Goal: Navigation & Orientation: Find specific page/section

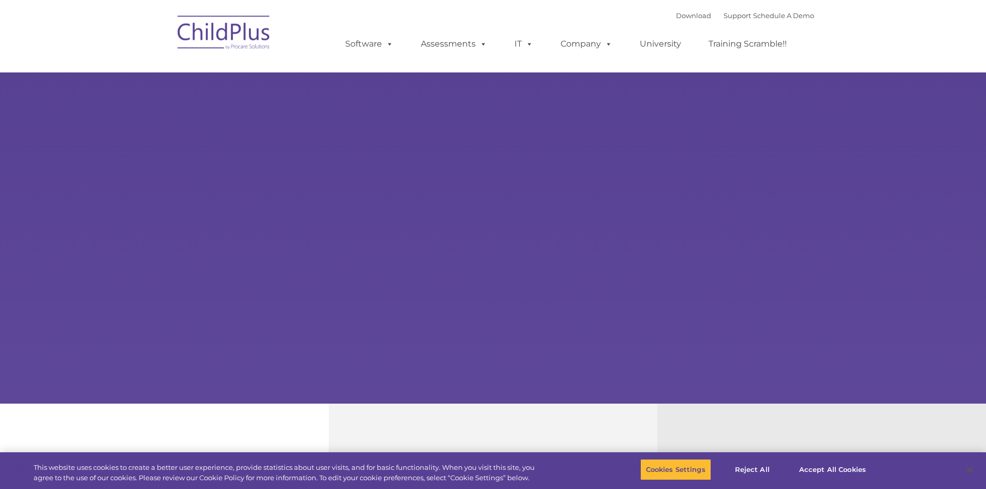
select select "MEDIUM"
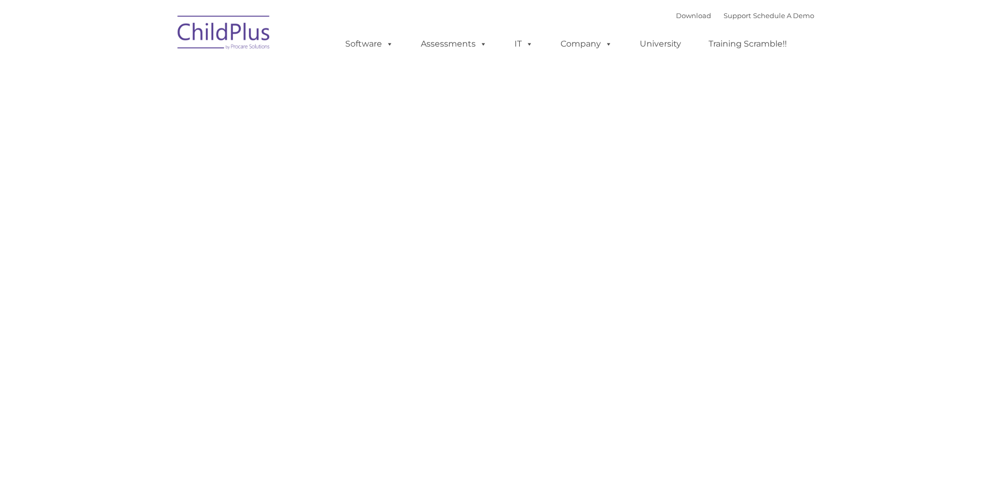
type input ""
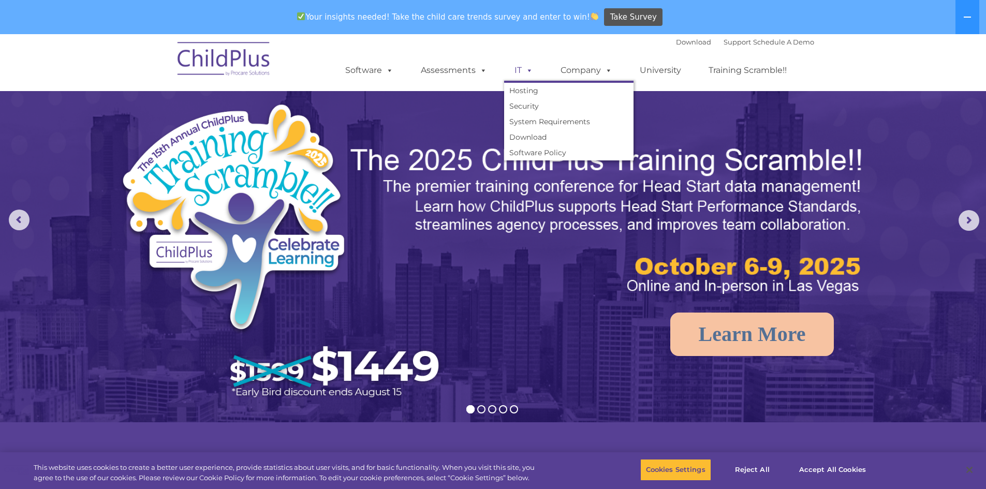
click at [522, 68] on link "IT" at bounding box center [523, 70] width 39 height 21
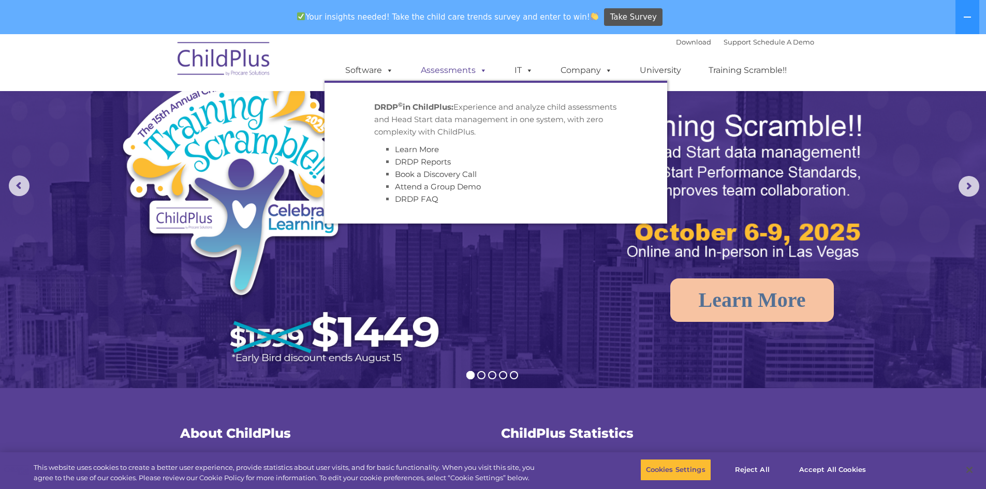
click at [444, 73] on link "Assessments" at bounding box center [453, 70] width 87 height 21
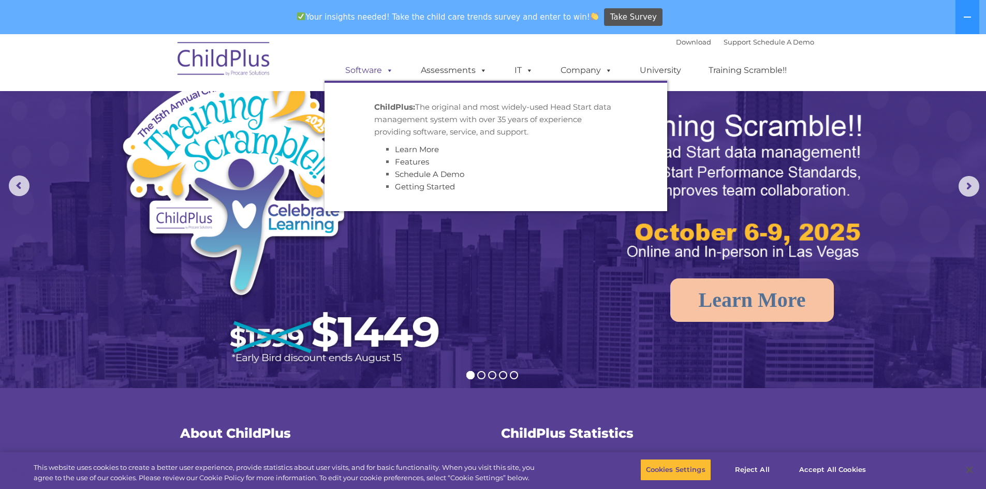
click at [374, 66] on link "Software" at bounding box center [369, 70] width 69 height 21
